Goal: Transaction & Acquisition: Purchase product/service

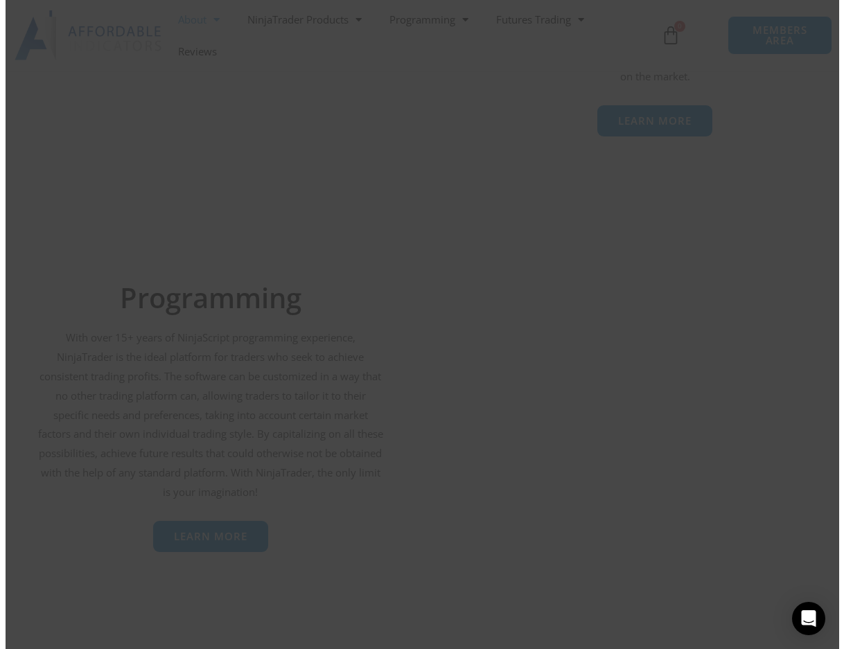
scroll to position [2400, 0]
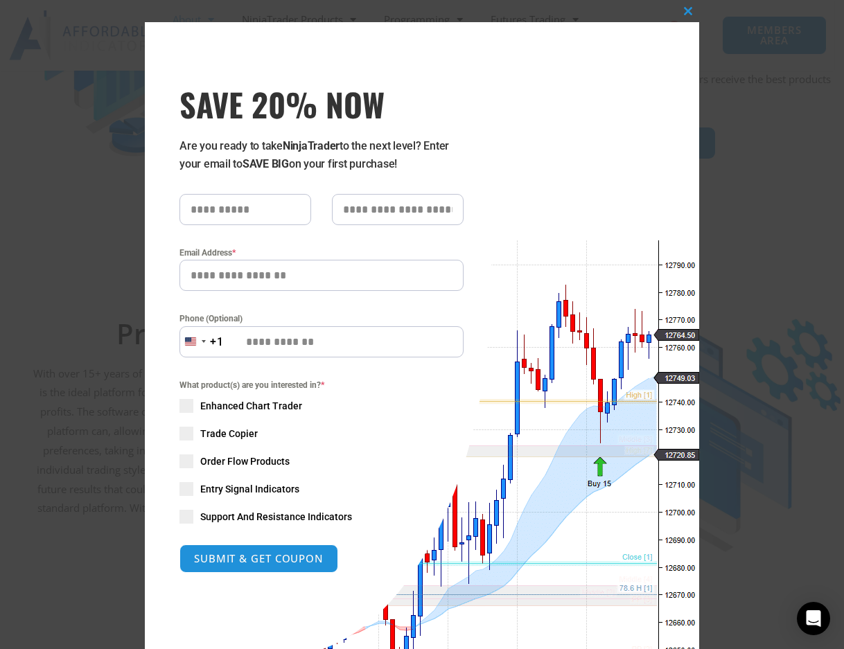
click at [187, 19] on div "Close this module SAVE 20% NOW Are you ready to take NinjaTrader to the next le…" at bounding box center [422, 358] width 554 height 716
click at [746, 236] on div "Close this module SAVE 20% NOW Are you ready to take NinjaTrader to the next le…" at bounding box center [422, 324] width 844 height 649
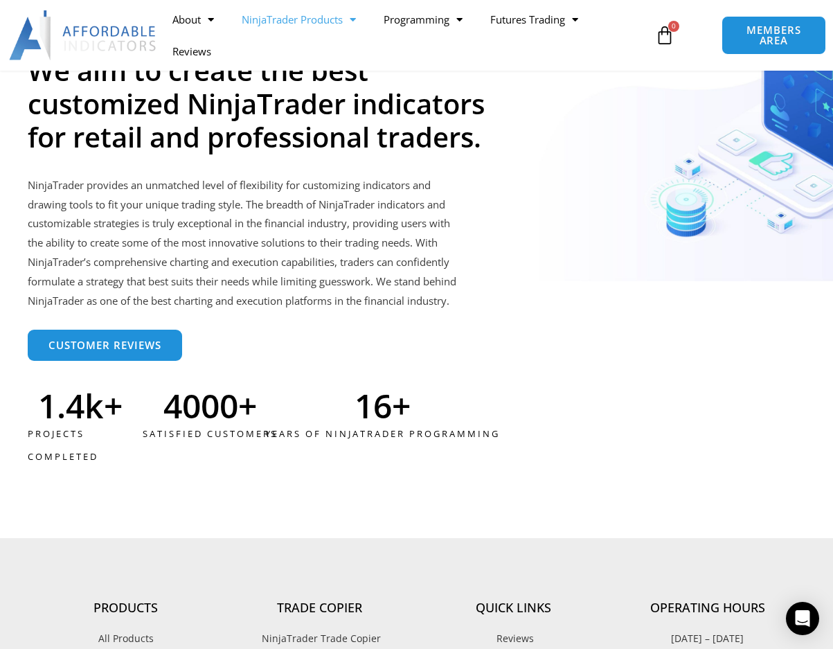
scroll to position [3657, 0]
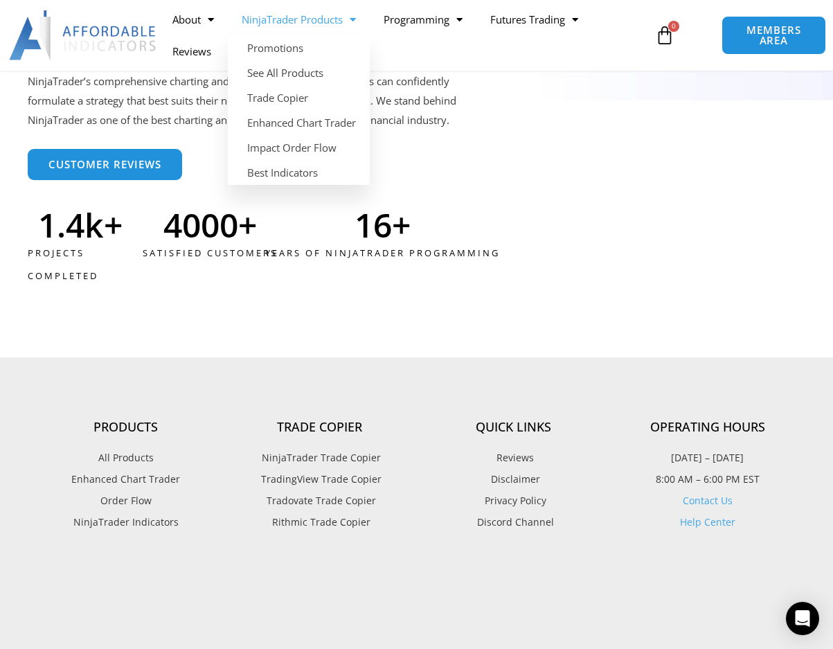
click at [325, 14] on link "NinjaTrader Products" at bounding box center [299, 19] width 142 height 32
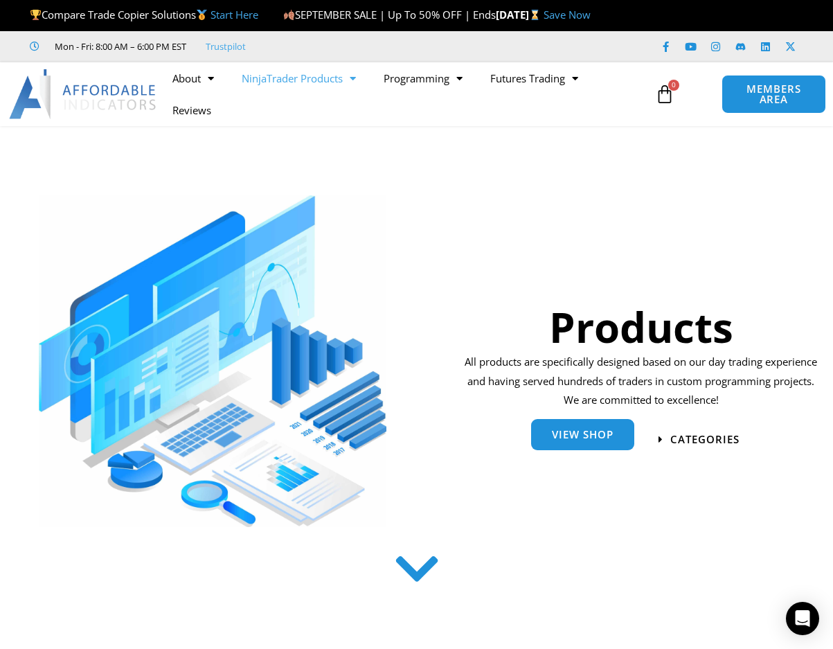
click at [593, 450] on link "View Shop" at bounding box center [582, 434] width 103 height 31
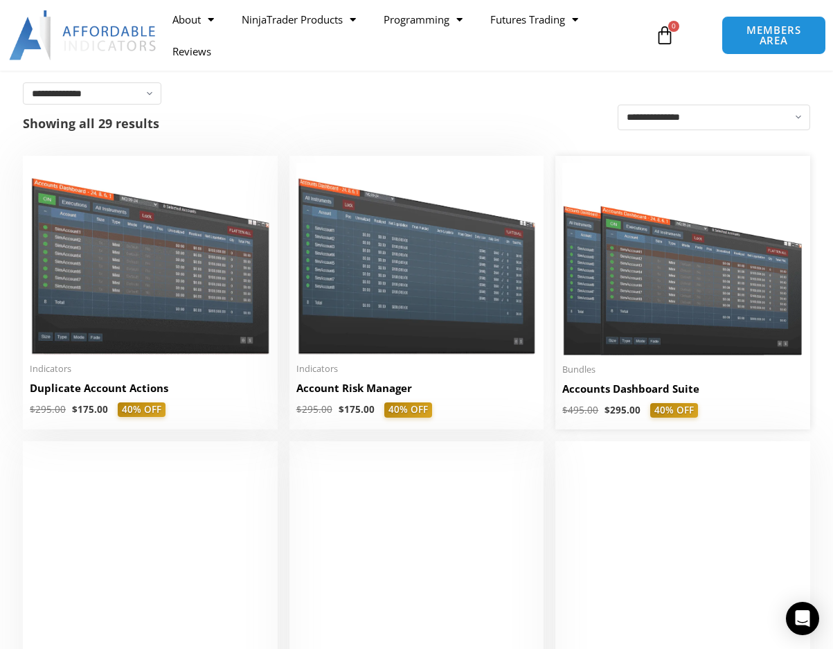
scroll to position [277, 0]
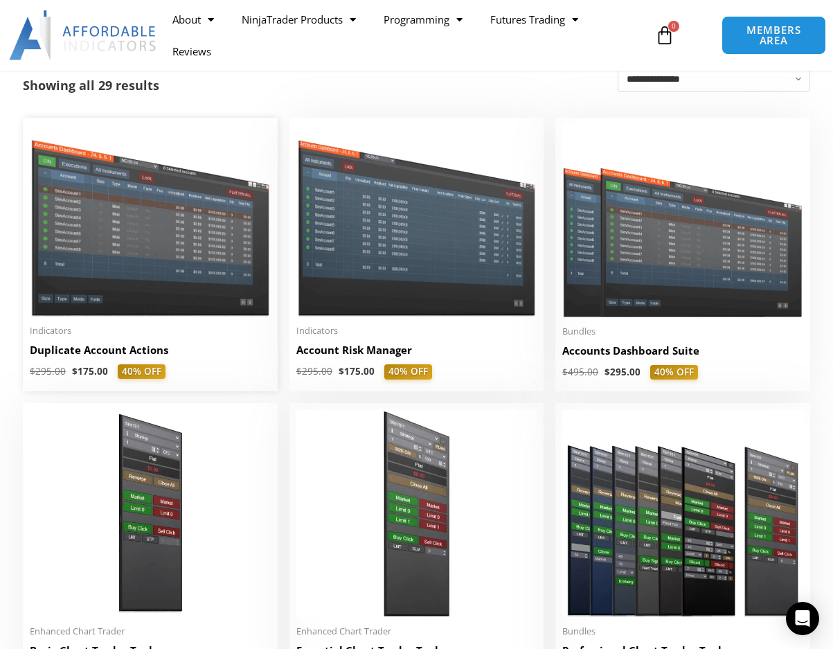
click at [193, 272] on img at bounding box center [150, 220] width 241 height 191
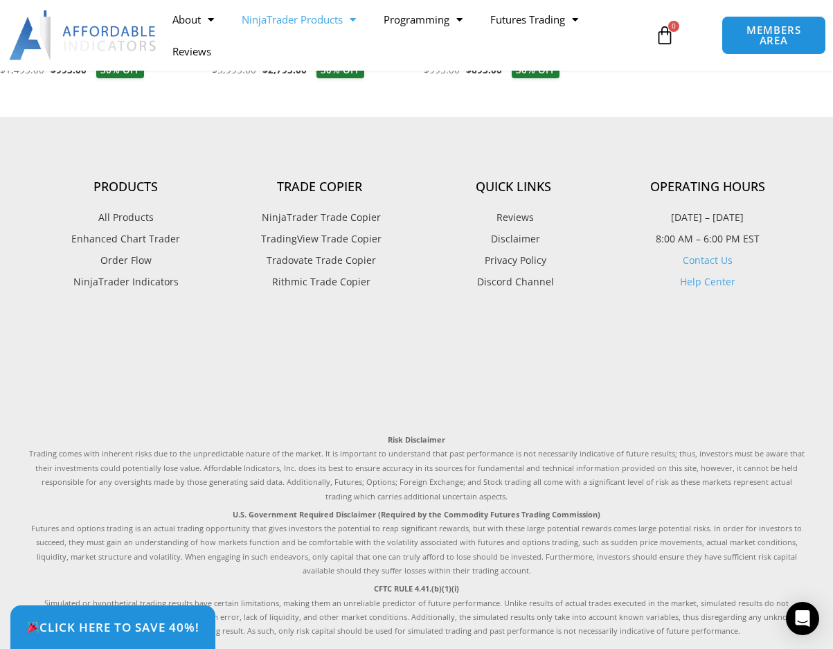
scroll to position [4716, 0]
